Goal: Task Accomplishment & Management: Manage account settings

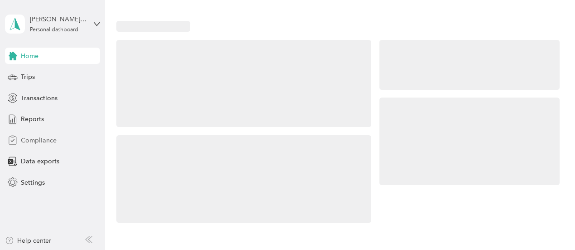
click at [51, 141] on span "Compliance" at bounding box center [39, 140] width 36 height 10
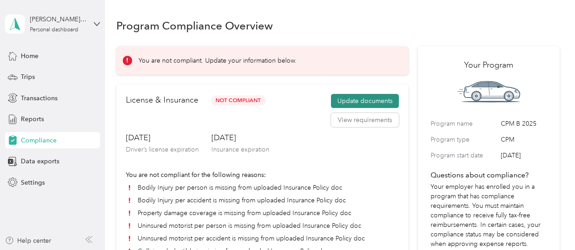
click at [386, 102] on button "Update documents" at bounding box center [365, 101] width 68 height 14
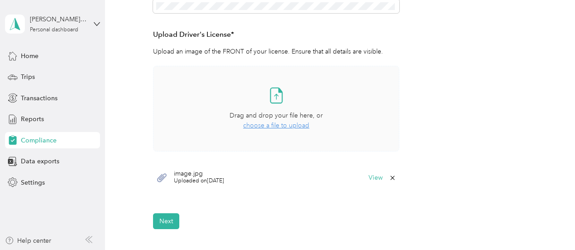
scroll to position [272, 0]
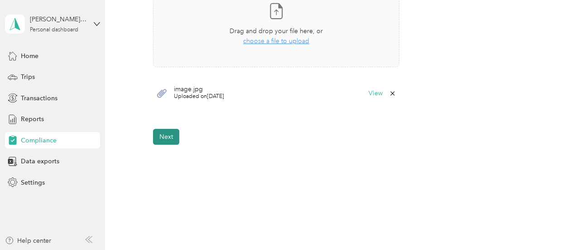
click at [163, 136] on button "Next" at bounding box center [166, 137] width 26 height 16
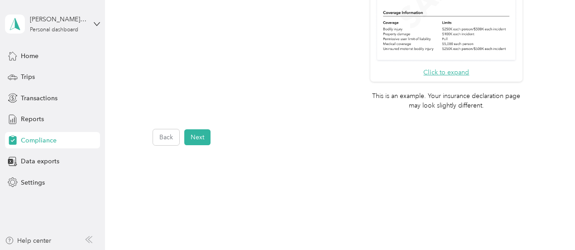
scroll to position [194, 0]
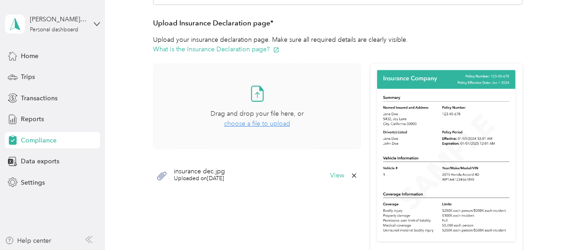
click at [252, 125] on span "choose a file to upload" at bounding box center [257, 124] width 66 height 8
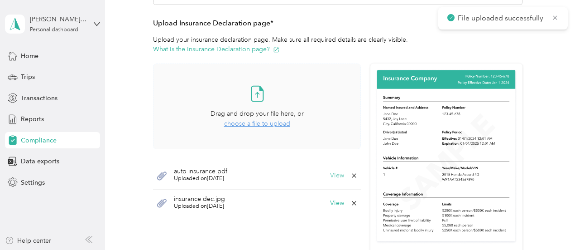
click at [335, 172] on button "View" at bounding box center [337, 175] width 14 height 6
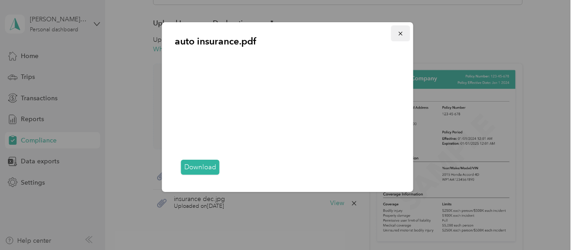
click at [401, 33] on icon "button" at bounding box center [401, 34] width 4 height 4
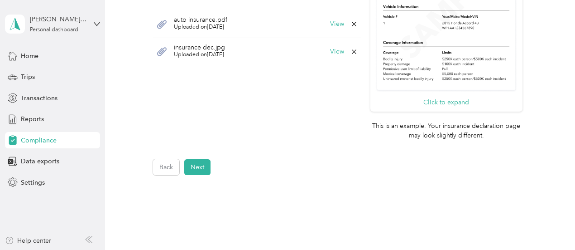
scroll to position [402, 0]
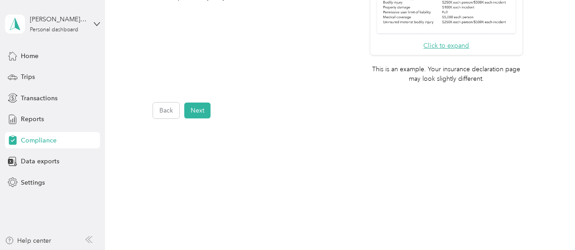
click at [199, 110] on button "Next" at bounding box center [197, 110] width 26 height 16
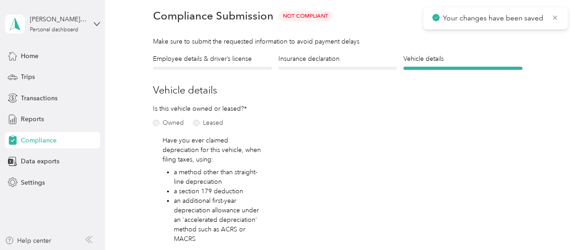
scroll to position [11, 0]
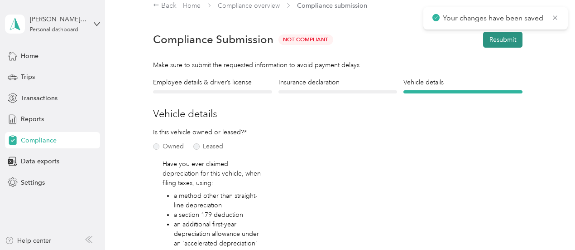
click at [513, 42] on button "Resubmit" at bounding box center [502, 40] width 39 height 16
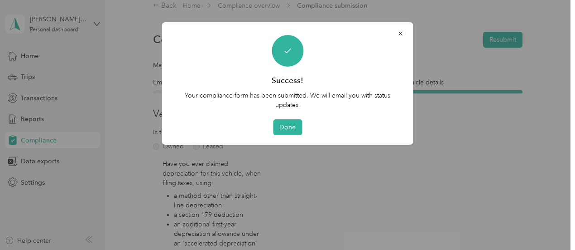
click at [298, 135] on div "Success! Your compliance form has been submitted. We will email you with status…" at bounding box center [287, 83] width 251 height 122
click at [289, 129] on button "Done" at bounding box center [287, 127] width 29 height 16
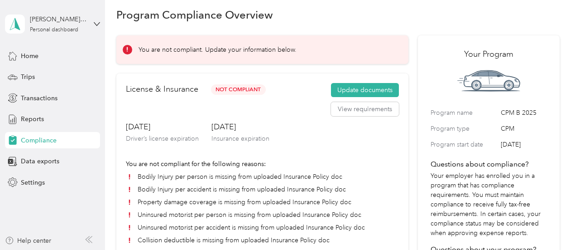
click at [245, 188] on li "Bodily Injury per accident is missing from uploaded Insurance Policy doc" at bounding box center [262, 189] width 273 height 10
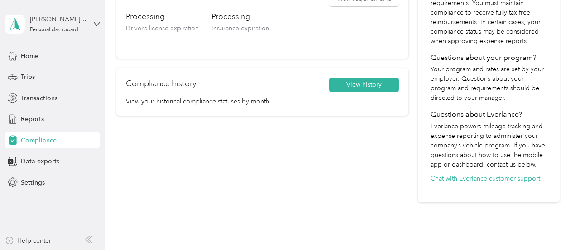
scroll to position [237, 0]
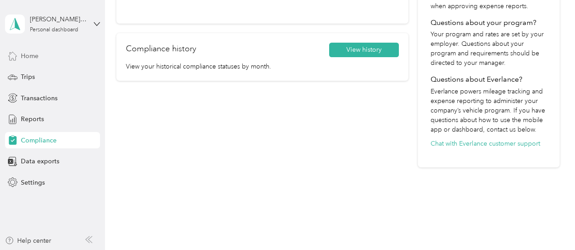
click at [27, 58] on span "Home" at bounding box center [30, 56] width 18 height 10
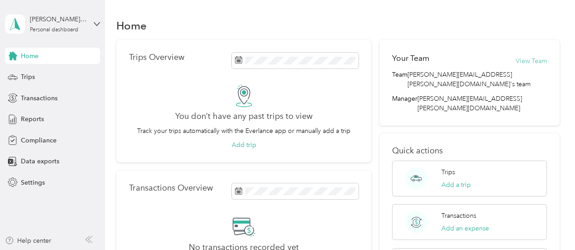
click at [530, 64] on button "View Team" at bounding box center [531, 61] width 31 height 10
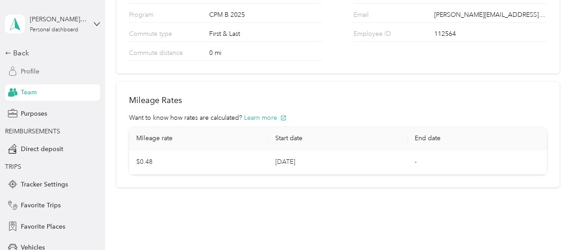
click at [21, 68] on span "Profile" at bounding box center [30, 72] width 19 height 10
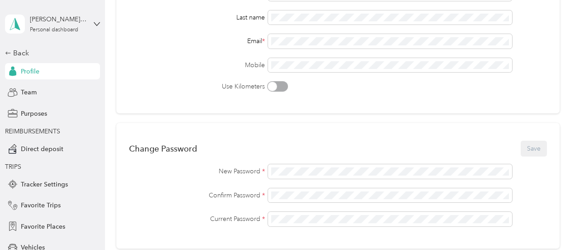
scroll to position [132, 0]
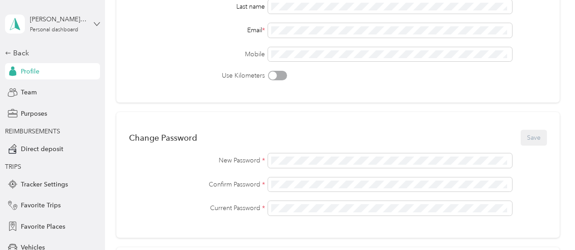
click at [94, 22] on icon at bounding box center [97, 24] width 6 height 6
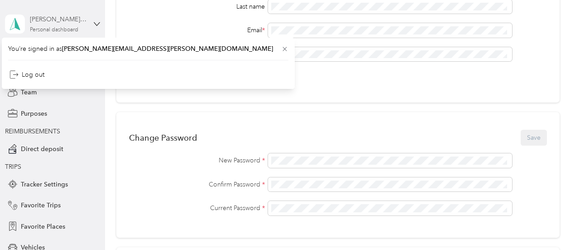
click at [51, 29] on div "Personal dashboard" at bounding box center [54, 29] width 48 height 5
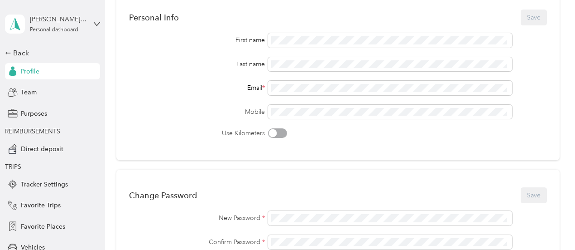
scroll to position [0, 0]
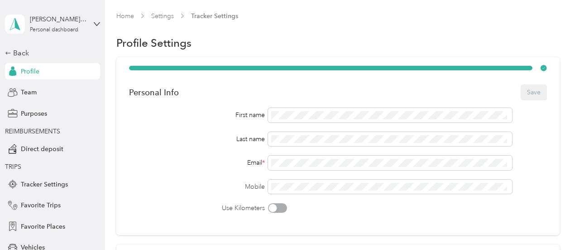
click at [121, 19] on link "Home" at bounding box center [125, 16] width 18 height 8
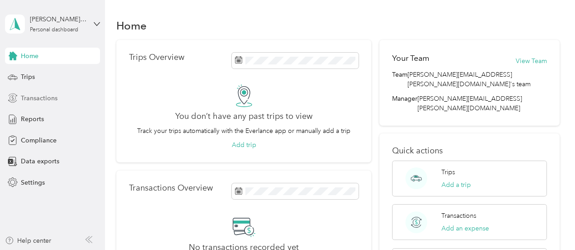
click at [37, 93] on span "Transactions" at bounding box center [39, 98] width 37 height 10
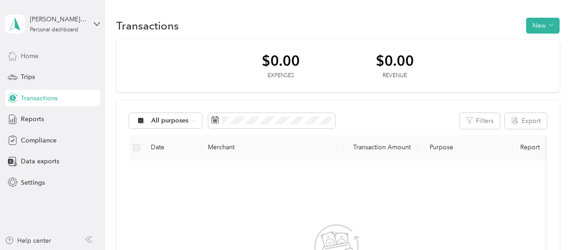
click at [32, 53] on span "Home" at bounding box center [30, 56] width 18 height 10
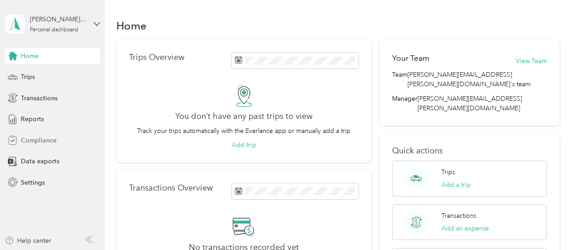
drag, startPoint x: 42, startPoint y: 145, endPoint x: 36, endPoint y: 145, distance: 5.5
click at [42, 145] on div "Compliance" at bounding box center [52, 140] width 95 height 16
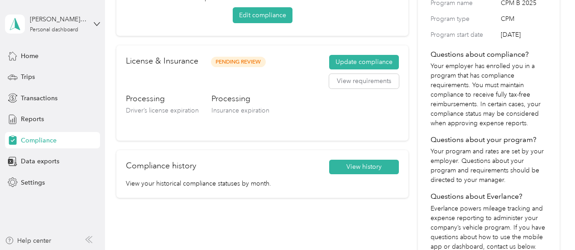
scroll to position [136, 0]
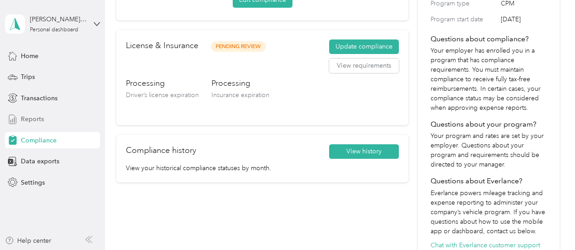
click at [30, 121] on span "Reports" at bounding box center [32, 119] width 23 height 10
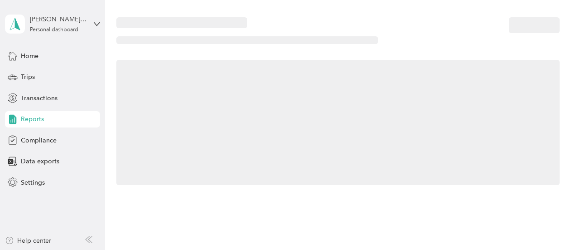
scroll to position [136, 0]
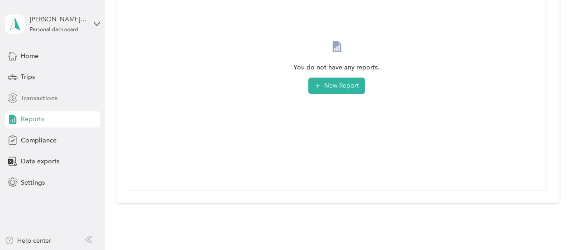
click at [27, 100] on span "Transactions" at bounding box center [39, 98] width 37 height 10
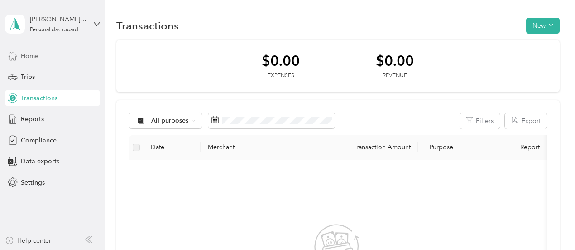
click at [28, 58] on span "Home" at bounding box center [30, 56] width 18 height 10
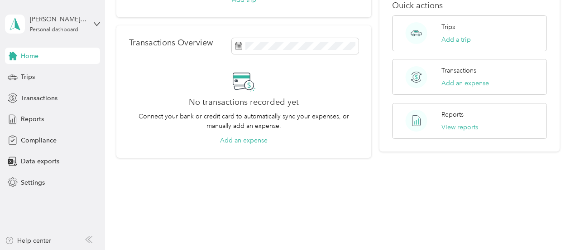
scroll to position [147, 0]
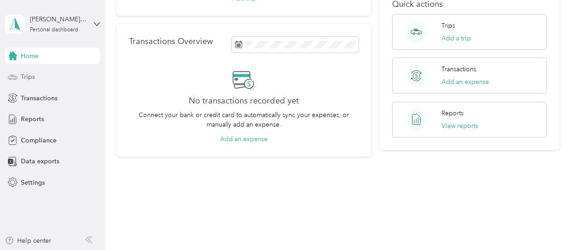
click at [17, 74] on icon at bounding box center [13, 77] width 10 height 10
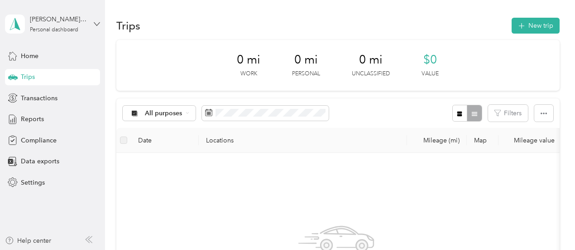
click at [99, 24] on icon at bounding box center [97, 24] width 6 height 6
click at [38, 49] on span "You’re signed in as [PERSON_NAME][EMAIL_ADDRESS][PERSON_NAME][DOMAIN_NAME]" at bounding box center [151, 45] width 280 height 10
click at [43, 29] on div "Personal dashboard" at bounding box center [54, 29] width 48 height 5
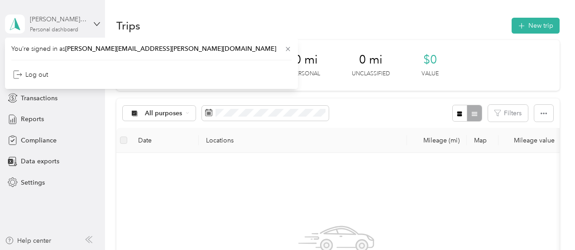
click at [44, 21] on div "[PERSON_NAME][DEMOGRAPHIC_DATA]" at bounding box center [58, 19] width 57 height 10
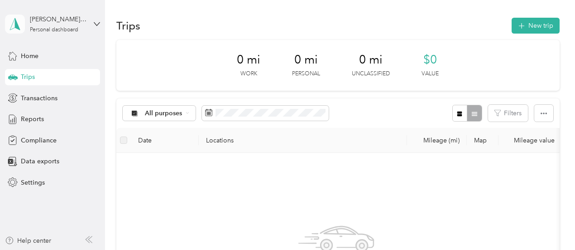
click at [17, 22] on polygon at bounding box center [17, 24] width 5 height 12
click at [49, 138] on span "Compliance" at bounding box center [39, 140] width 36 height 10
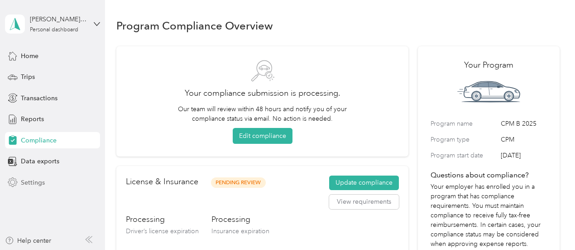
click at [29, 184] on span "Settings" at bounding box center [33, 183] width 24 height 10
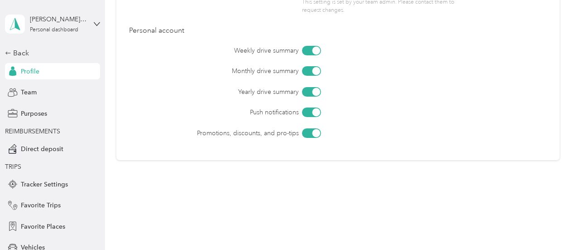
scroll to position [481, 0]
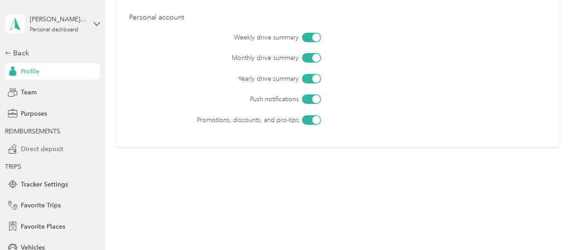
click at [25, 147] on span "Direct deposit" at bounding box center [42, 149] width 43 height 10
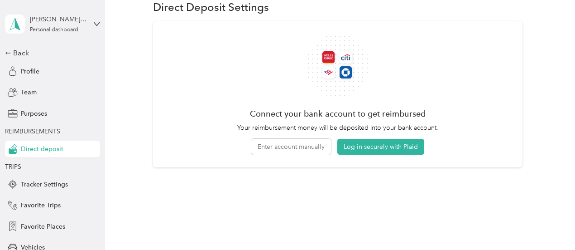
scroll to position [47, 0]
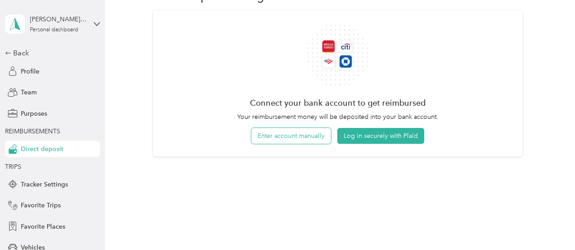
click at [266, 134] on button "Enter account manually" at bounding box center [291, 136] width 80 height 16
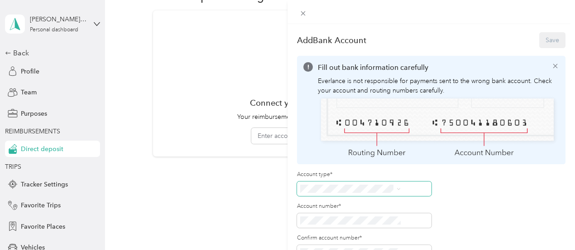
click at [421, 181] on span at bounding box center [364, 188] width 135 height 14
click at [371, 192] on div "Checking" at bounding box center [399, 190] width 94 height 10
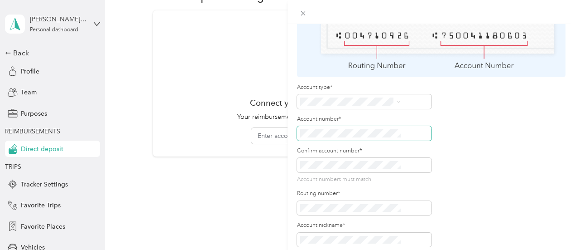
scroll to position [91, 0]
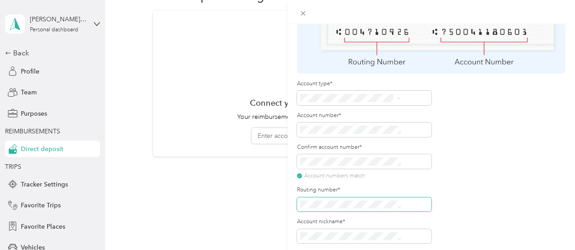
click at [387, 197] on span at bounding box center [364, 204] width 135 height 14
click at [490, 187] on div "Account type* Account number* Confirm account number* Account numbers match Rou…" at bounding box center [431, 162] width 269 height 164
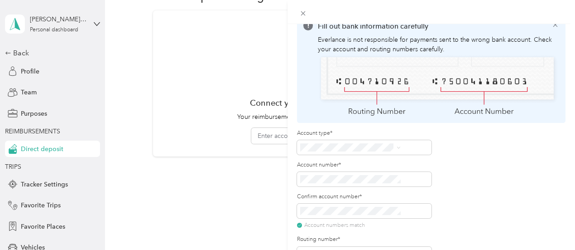
scroll to position [0, 0]
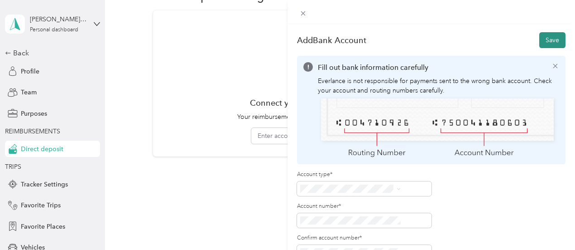
click at [543, 39] on button "Save" at bounding box center [553, 40] width 26 height 16
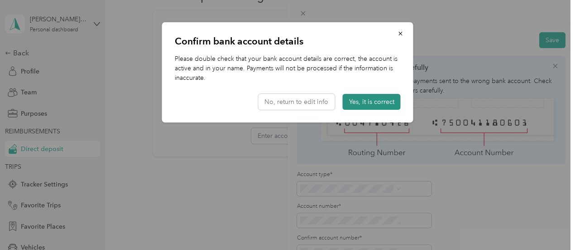
click at [365, 104] on button "Yes, it is correct" at bounding box center [372, 102] width 58 height 16
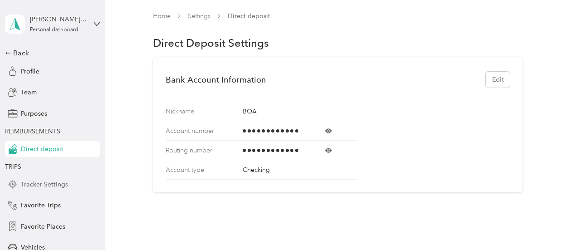
click at [39, 184] on span "Tracker Settings" at bounding box center [44, 184] width 47 height 10
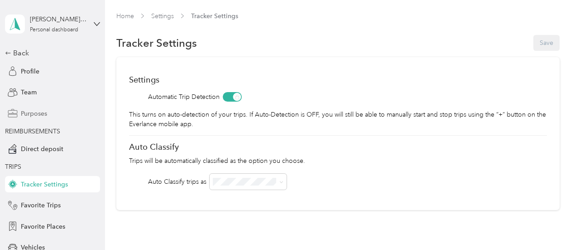
click at [37, 113] on span "Purposes" at bounding box center [34, 114] width 26 height 10
